Goal: Task Accomplishment & Management: Manage account settings

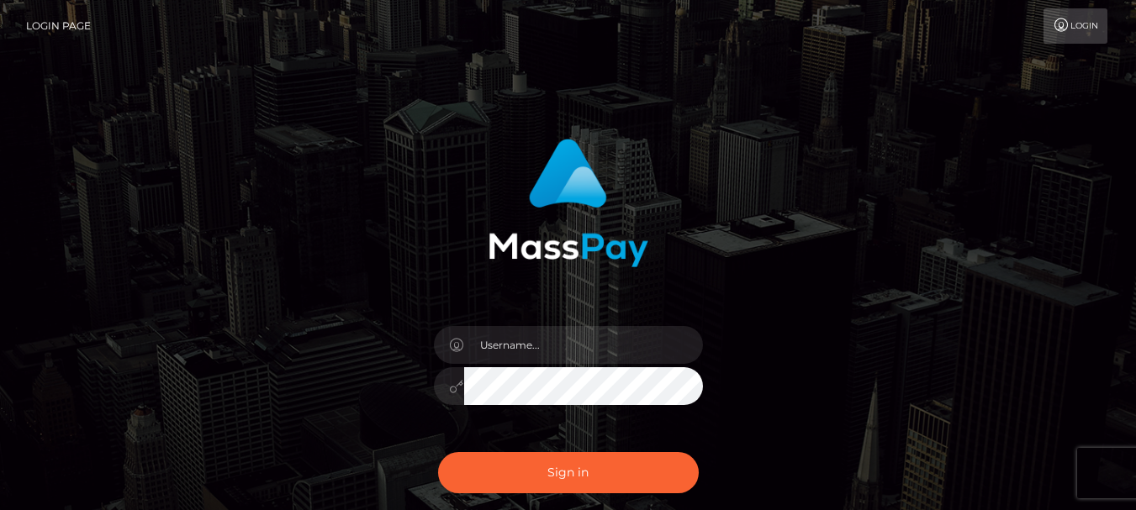
click at [537, 348] on input "text" at bounding box center [583, 345] width 239 height 38
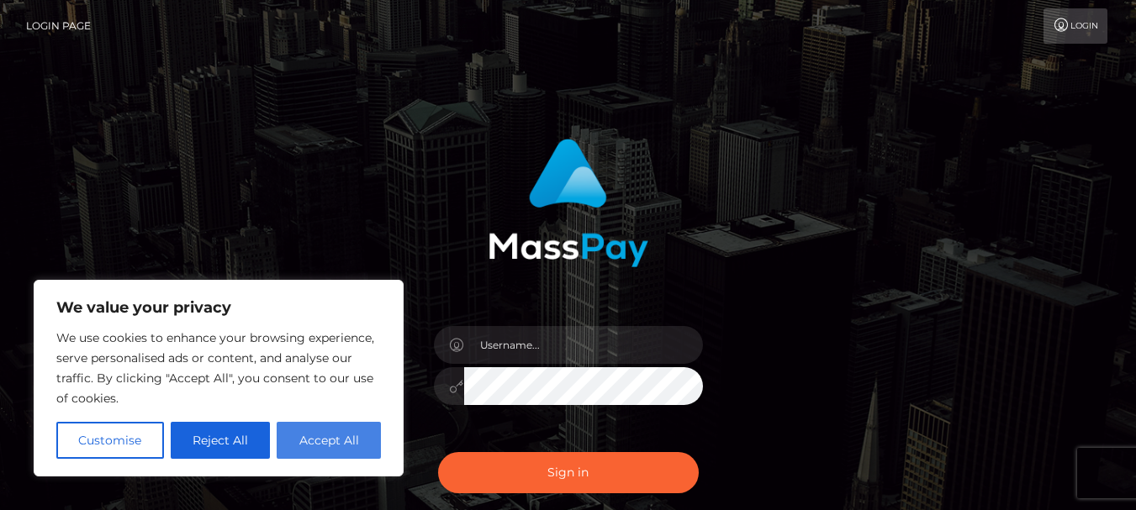
click at [325, 446] on button "Accept All" at bounding box center [329, 440] width 104 height 37
checkbox input "true"
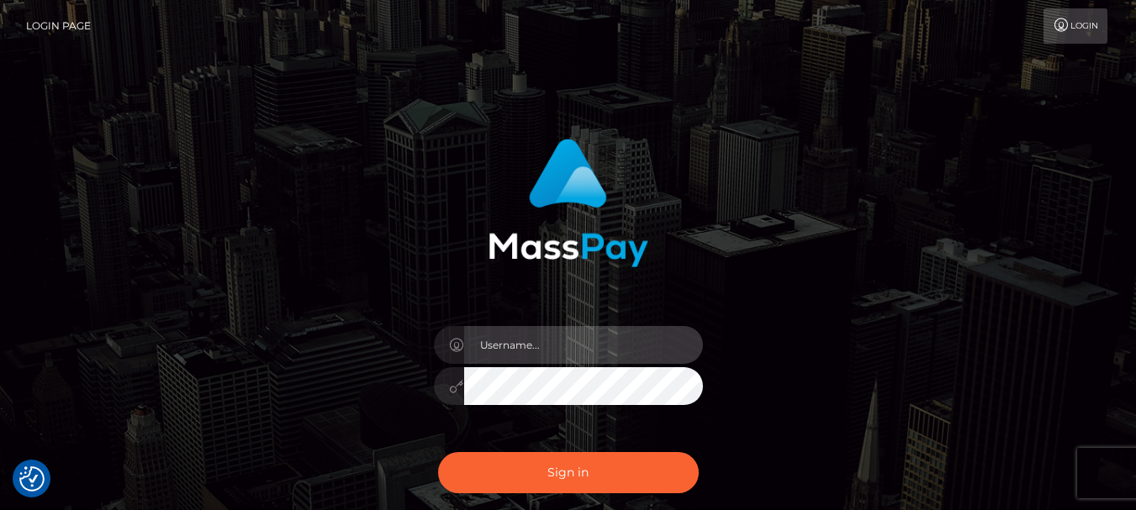
click at [552, 345] on input "text" at bounding box center [583, 345] width 239 height 38
type input "[EMAIL_ADDRESS][DOMAIN_NAME]"
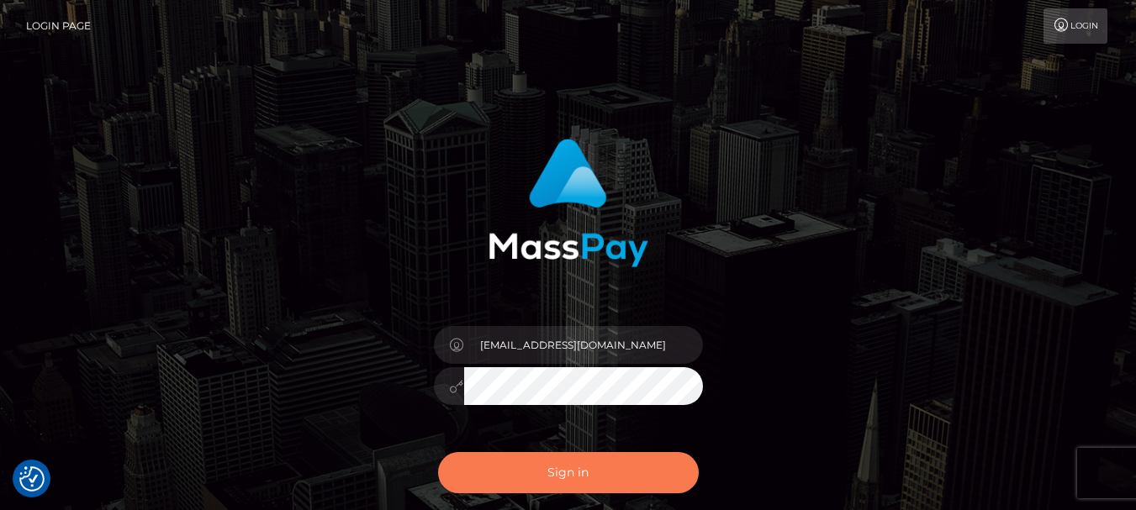
click at [595, 466] on button "Sign in" at bounding box center [568, 472] width 261 height 41
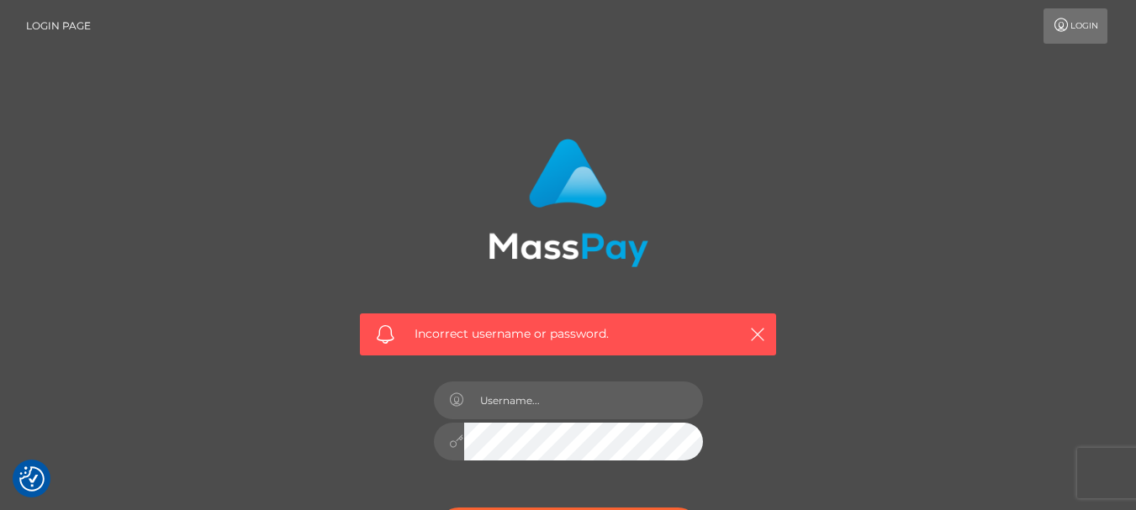
checkbox input "true"
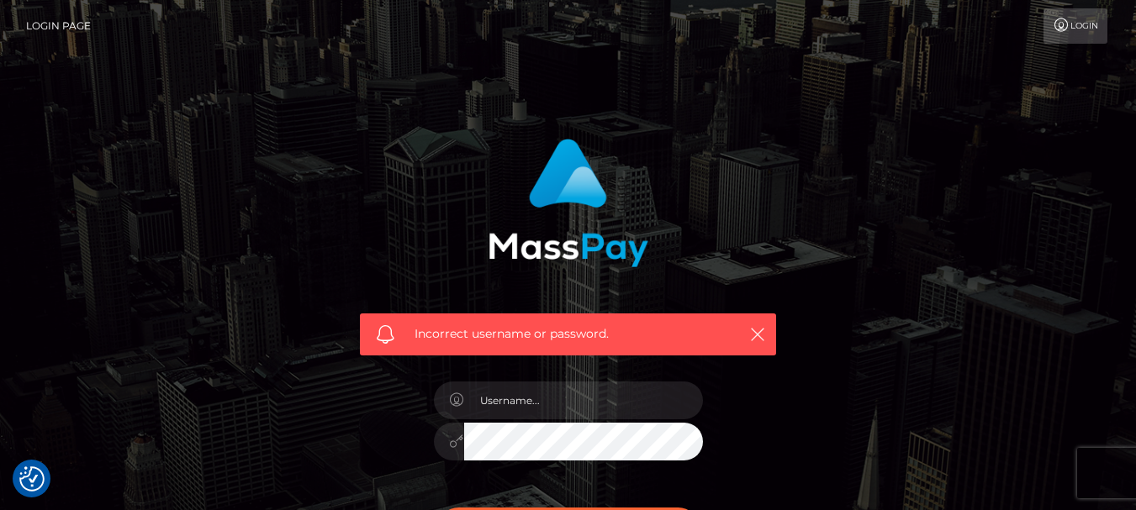
checkbox input "true"
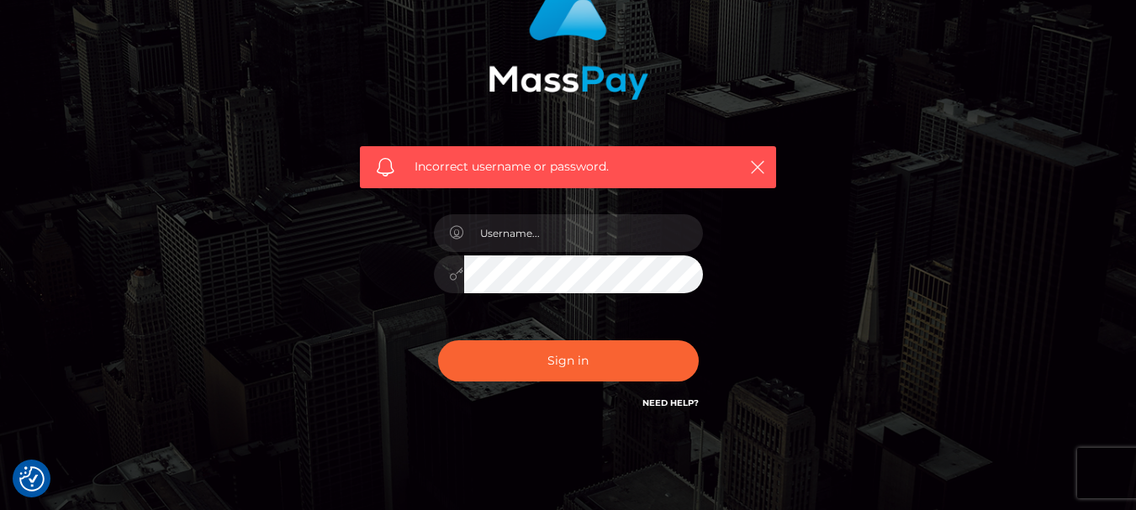
scroll to position [168, 0]
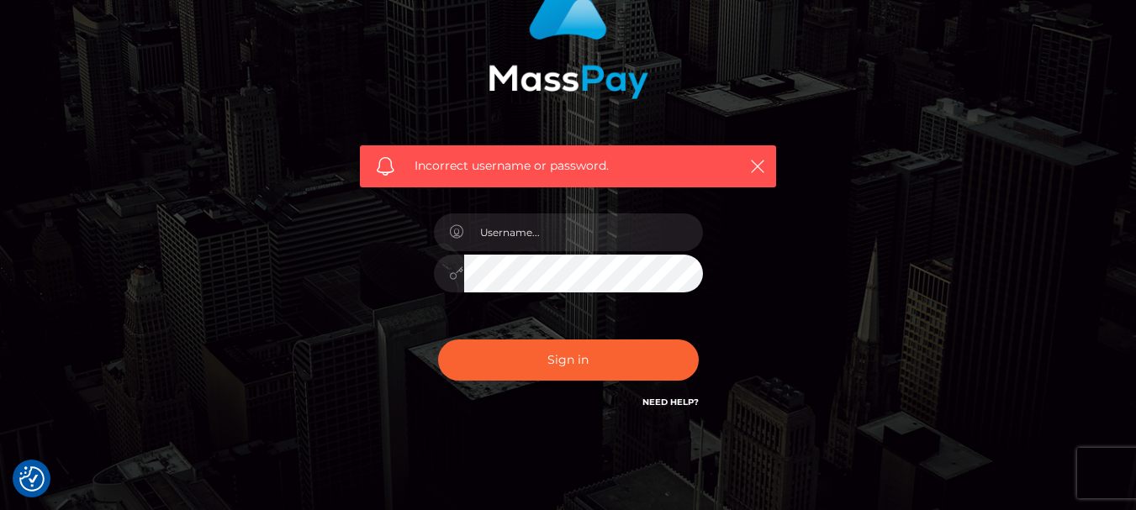
click at [684, 401] on link "Need Help?" at bounding box center [670, 402] width 56 height 11
click at [661, 404] on link "Need Help?" at bounding box center [670, 402] width 56 height 11
click at [621, 230] on input "text" at bounding box center [583, 232] width 239 height 38
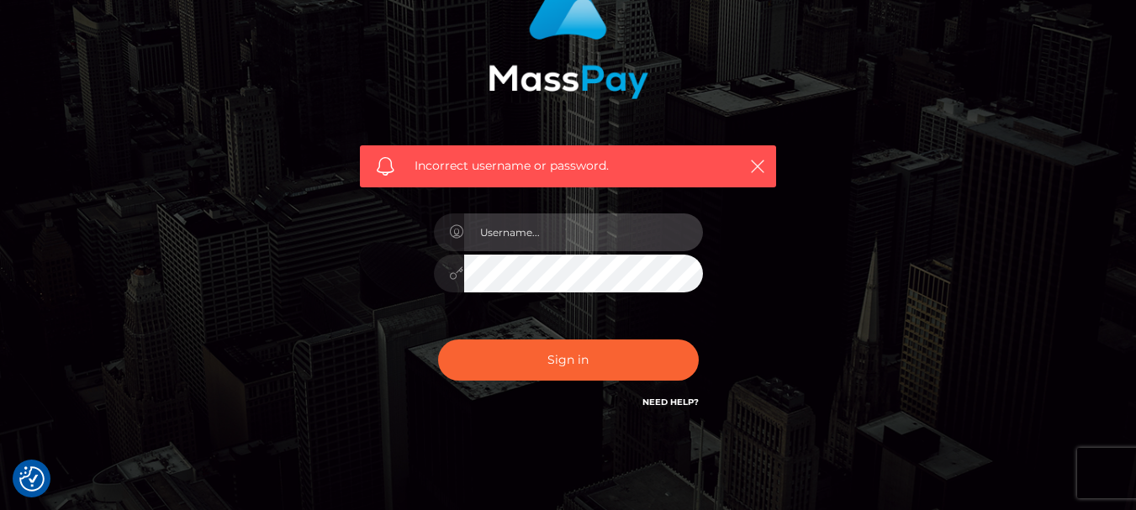
type input "mistressmacxxx@gmail.com"
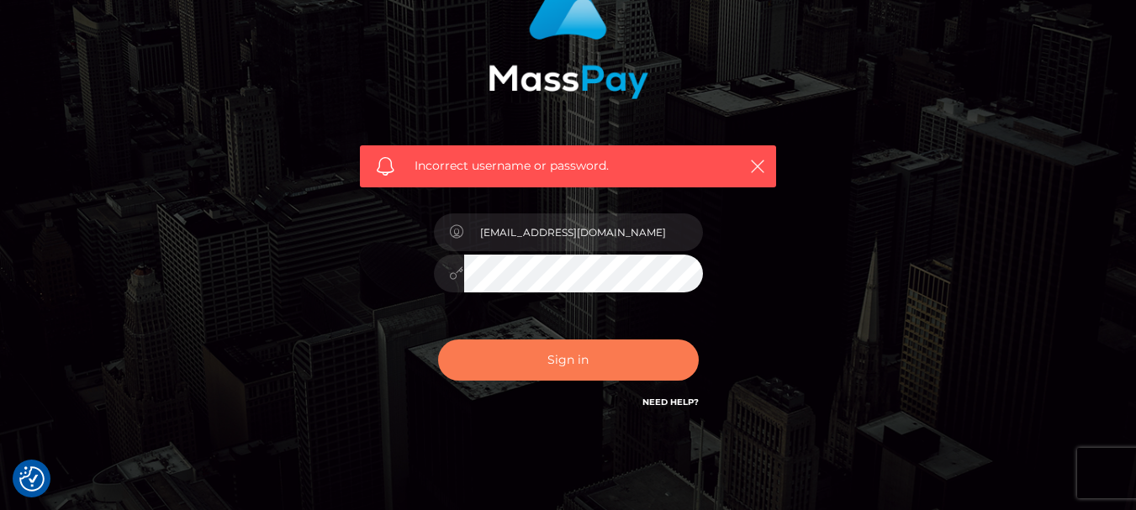
click at [562, 354] on button "Sign in" at bounding box center [568, 360] width 261 height 41
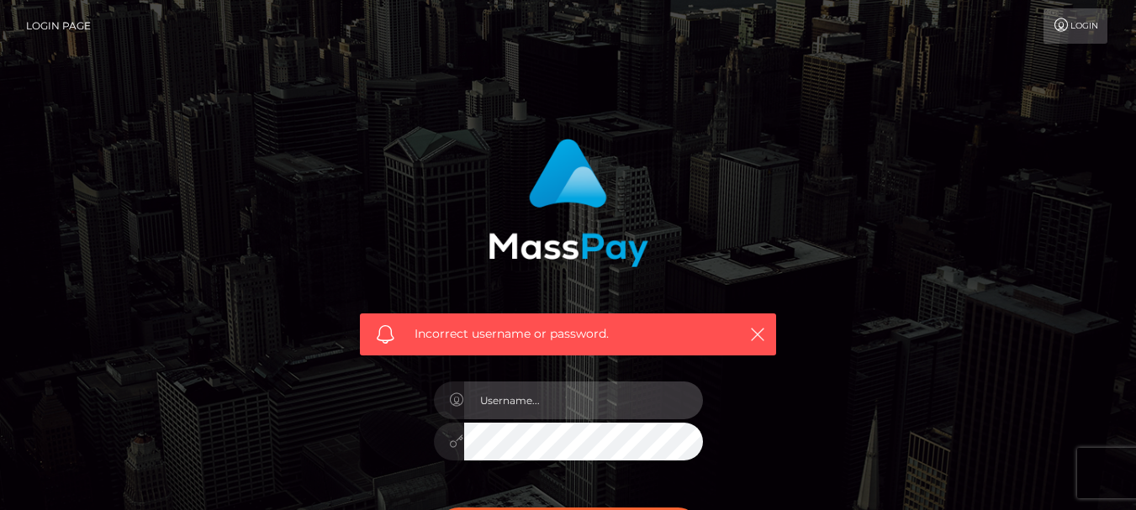
click at [571, 397] on input "text" at bounding box center [583, 401] width 239 height 38
type input "[EMAIL_ADDRESS][DOMAIN_NAME]"
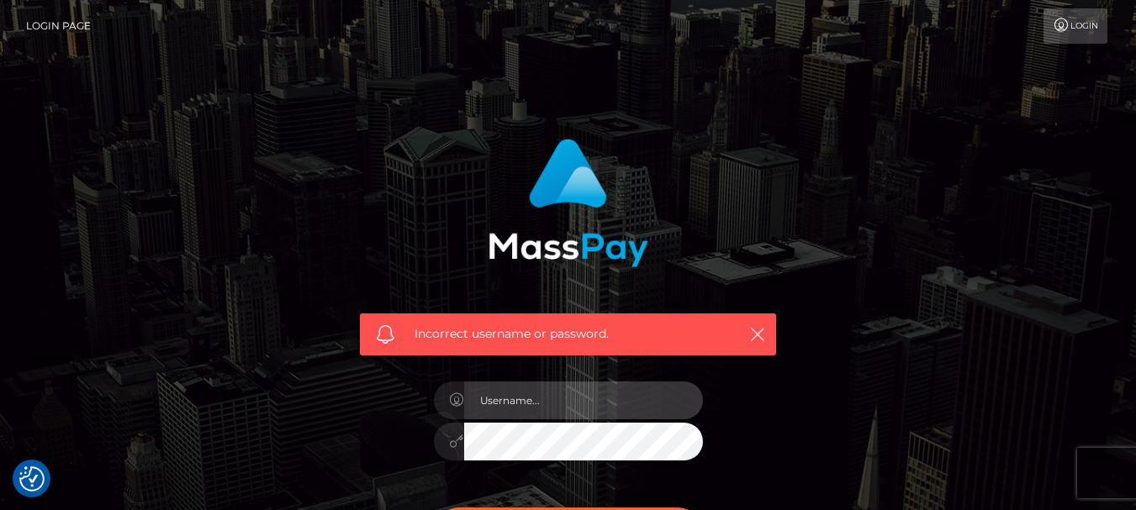
click at [530, 408] on input "text" at bounding box center [583, 401] width 239 height 38
type input "[EMAIL_ADDRESS][DOMAIN_NAME]"
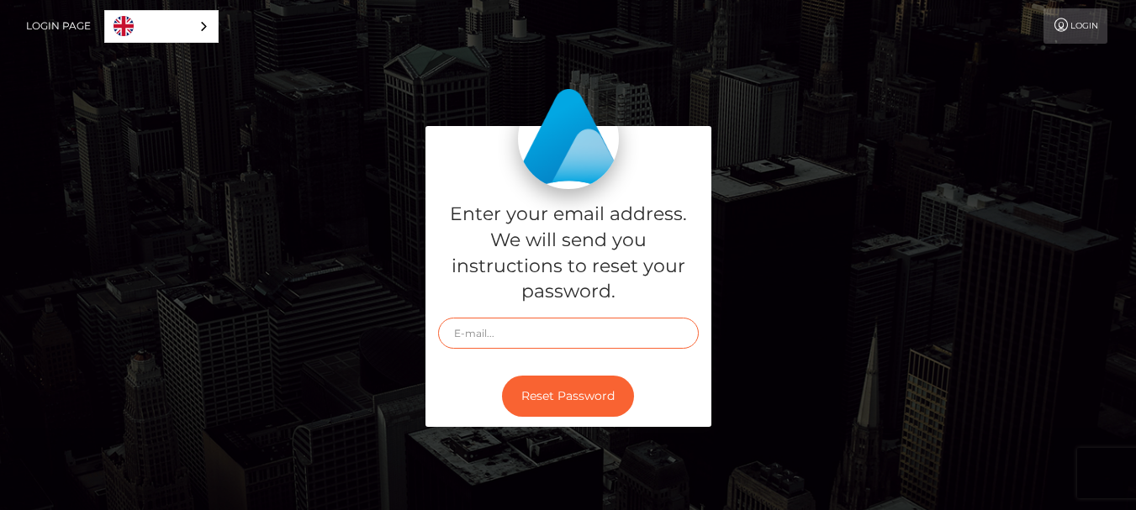
click at [519, 333] on input "text" at bounding box center [568, 333] width 261 height 31
type input "mistressmacxxx@gmail.com"
click at [502, 376] on button "Reset Password" at bounding box center [568, 396] width 132 height 41
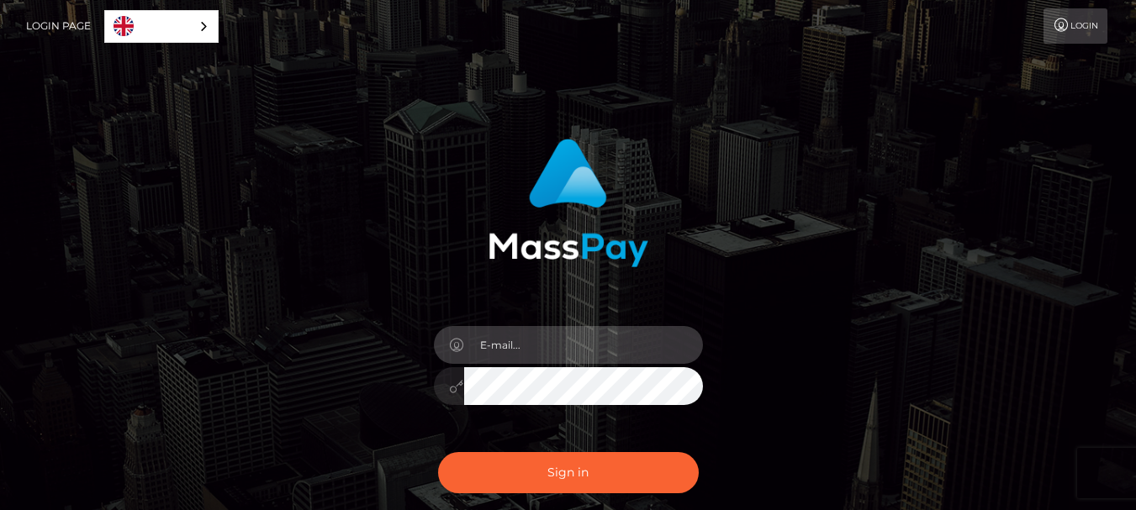
click at [577, 352] on input "email" at bounding box center [583, 345] width 239 height 38
type input "[EMAIL_ADDRESS][DOMAIN_NAME]"
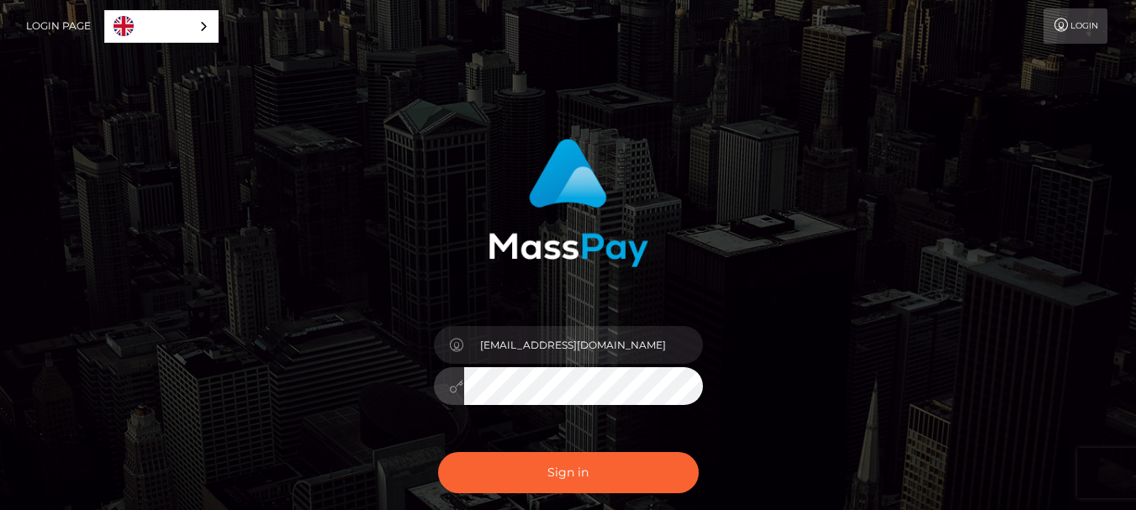
click at [438, 452] on button "Sign in" at bounding box center [568, 472] width 261 height 41
